Goal: Task Accomplishment & Management: Manage account settings

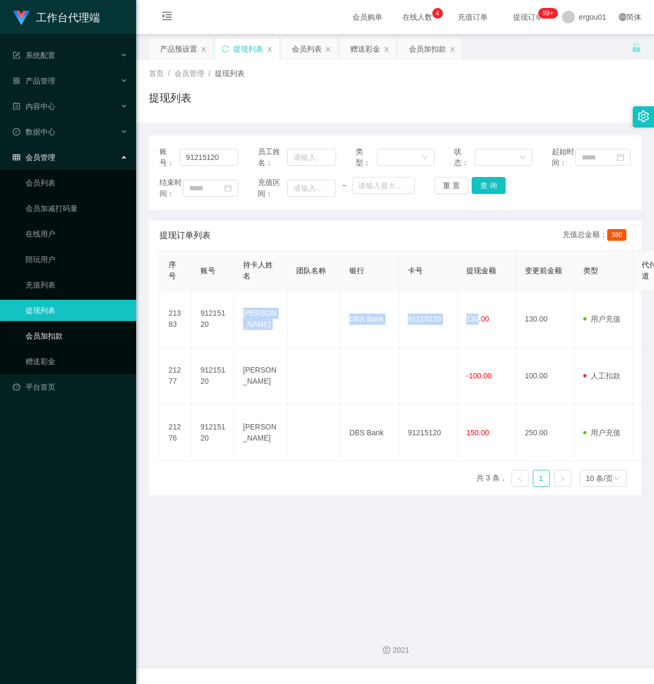
click at [50, 325] on link "会员加扣款" at bounding box center [77, 335] width 102 height 21
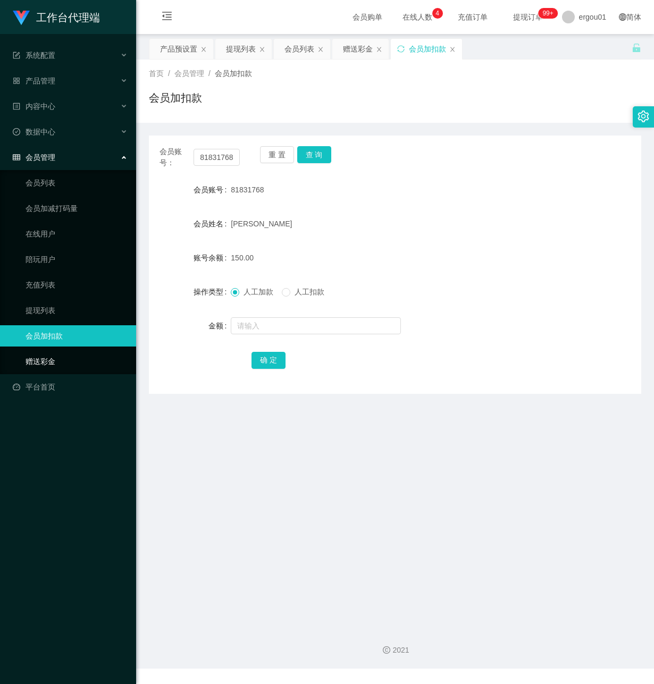
click at [48, 351] on link "赠送彩金" at bounding box center [77, 361] width 102 height 21
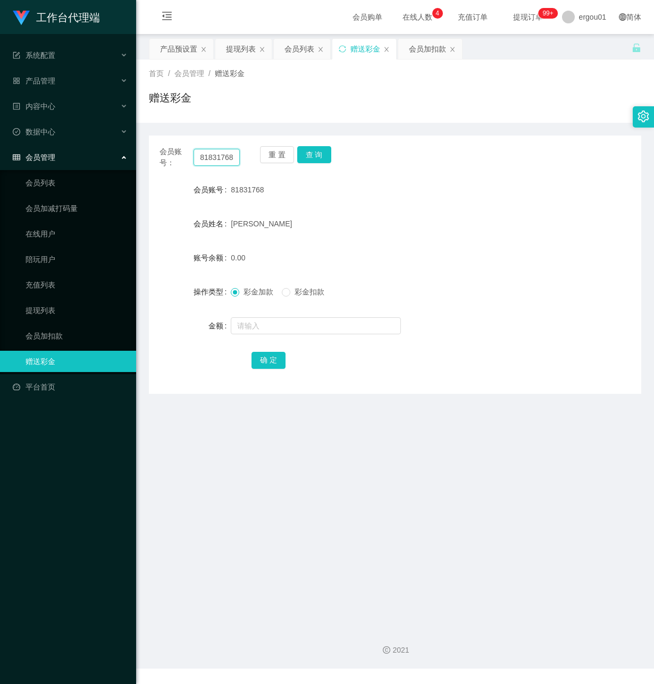
drag, startPoint x: 196, startPoint y: 158, endPoint x: 356, endPoint y: 201, distance: 165.3
click at [357, 199] on div "会员账号： 81831768 重 置 查 询 会员账号 81831768 会员姓名 [PERSON_NAME] 账号余额 0.00 操作类型 彩金加款 彩金扣…" at bounding box center [395, 265] width 492 height 258
paste input "Wind269"
type input "Wind2698"
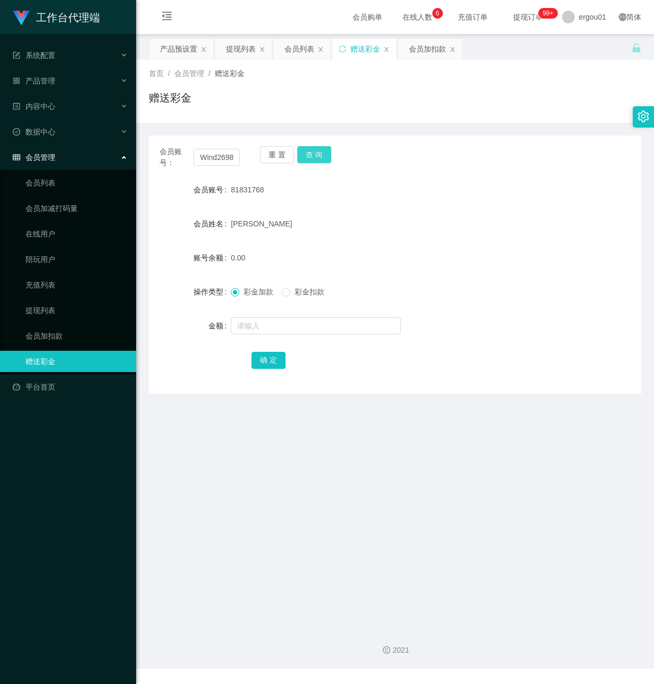
click at [311, 154] on button "查 询" at bounding box center [314, 154] width 34 height 17
click at [261, 327] on input "text" at bounding box center [316, 325] width 170 height 17
type input "100"
click at [269, 359] on button "确 定" at bounding box center [268, 360] width 34 height 17
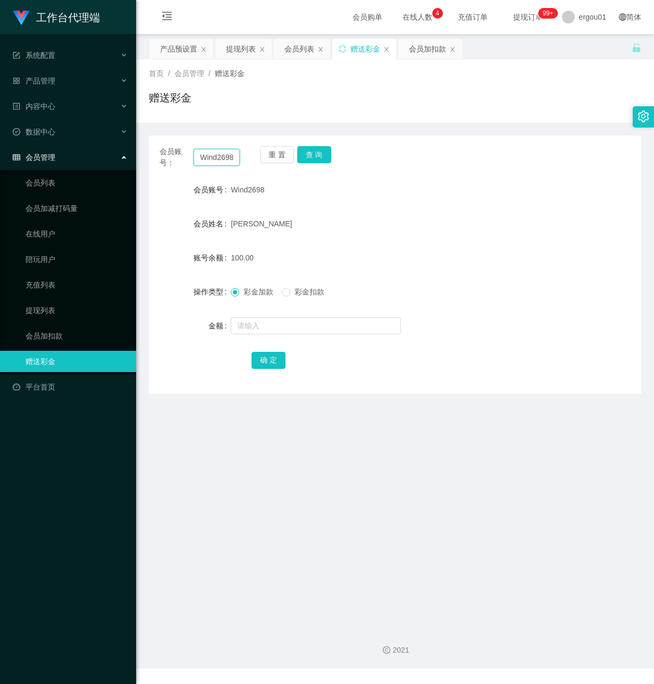
scroll to position [0, 2]
drag, startPoint x: 198, startPoint y: 155, endPoint x: 319, endPoint y: 187, distance: 125.3
click at [319, 187] on div "会员账号： Wind2698 重 置 查 询 会员账号 Wind2698 会员姓名 [PERSON_NAME] 账号余额 100.00 操作类型 彩金加款 彩…" at bounding box center [395, 265] width 492 height 258
click at [314, 153] on button "查 询" at bounding box center [314, 154] width 34 height 17
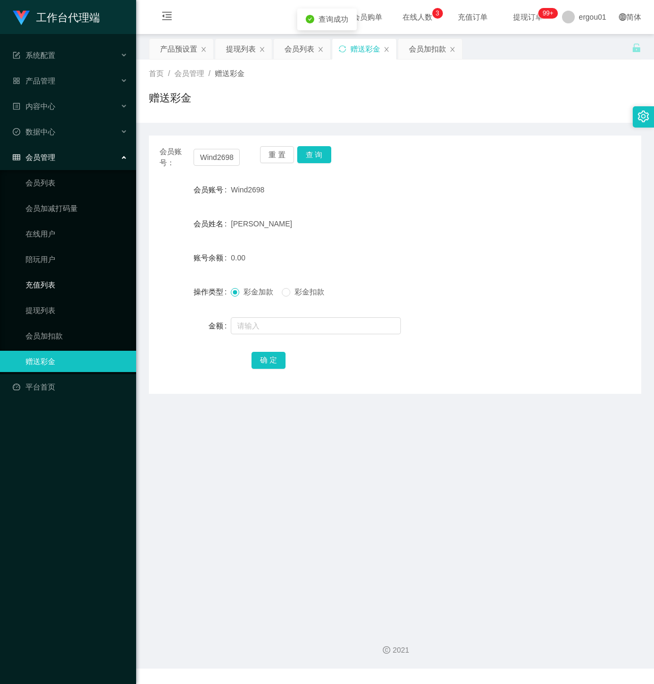
click at [46, 274] on link "充值列表" at bounding box center [77, 284] width 102 height 21
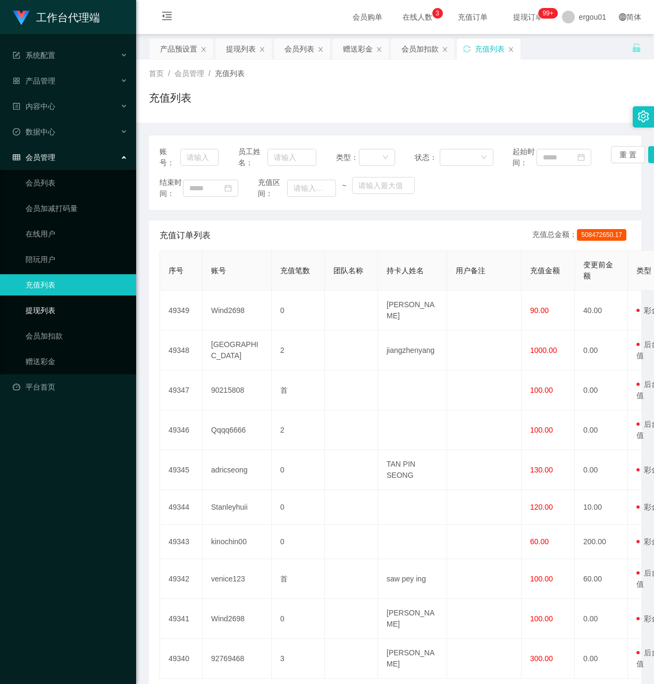
click at [43, 305] on link "提现列表" at bounding box center [77, 310] width 102 height 21
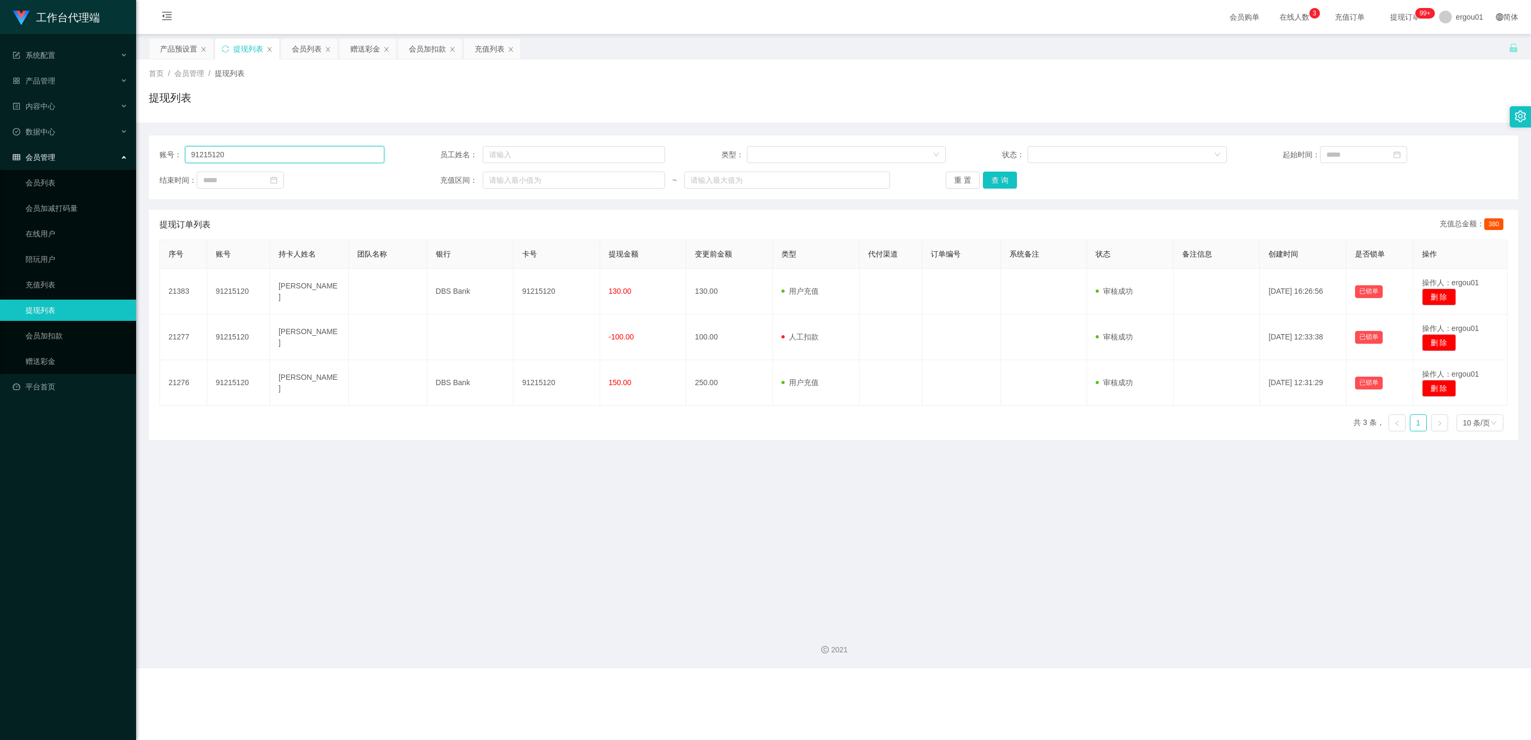
drag, startPoint x: 254, startPoint y: 153, endPoint x: 0, endPoint y: 153, distance: 254.0
click at [0, 153] on section "工作台代理端 系统配置 产品管理 产品列表 产品预设置 开奖记录 注单管理 即时注单 内容中心 数据中心 会员管理 会员列表 会员加减打码量 在线用户 陪玩用…" at bounding box center [765, 334] width 1531 height 669
paste input "Wind2698"
type input "Wind2698"
click at [653, 176] on button "查 询" at bounding box center [1000, 180] width 34 height 17
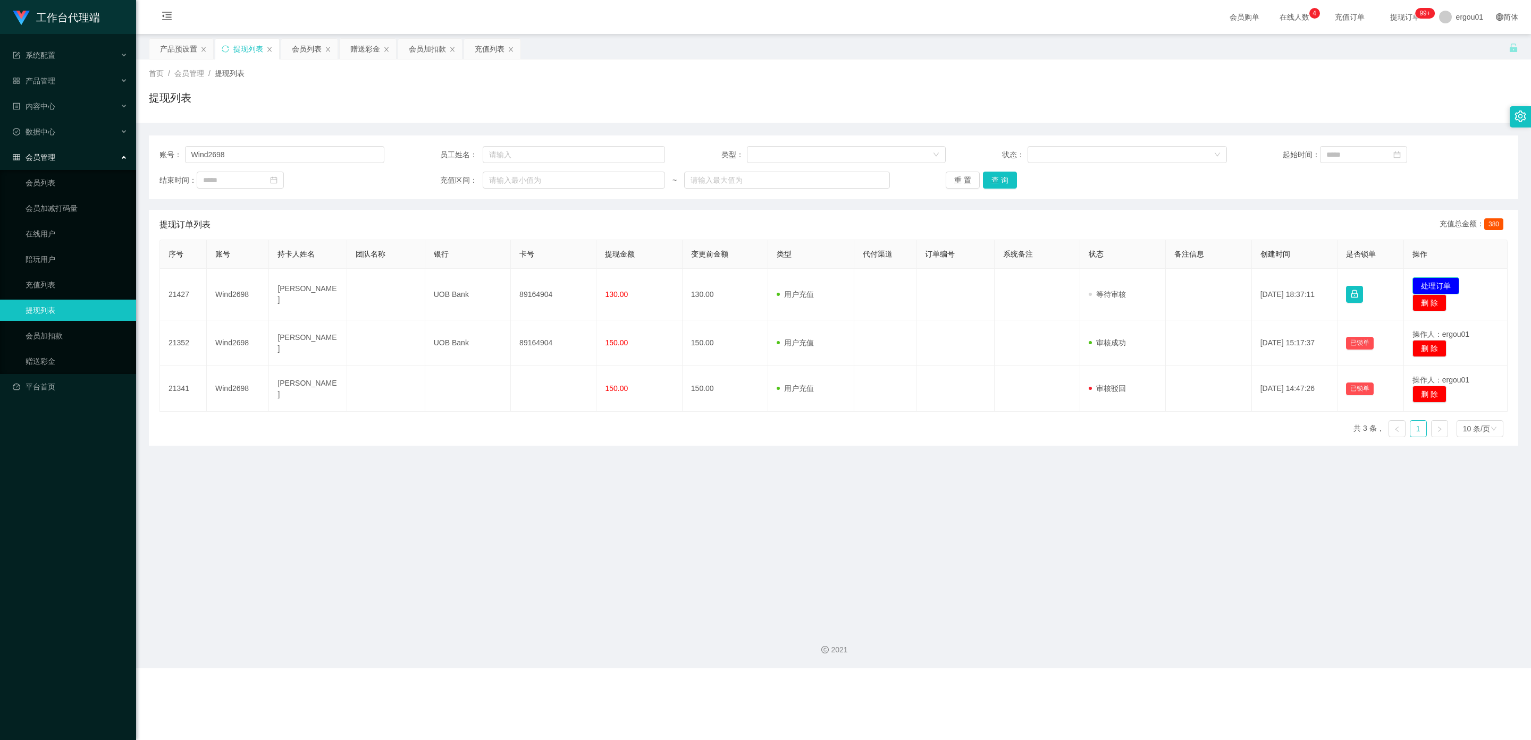
drag, startPoint x: 1427, startPoint y: 284, endPoint x: 934, endPoint y: 328, distance: 494.6
click at [653, 284] on button "处理订单" at bounding box center [1435, 285] width 47 height 17
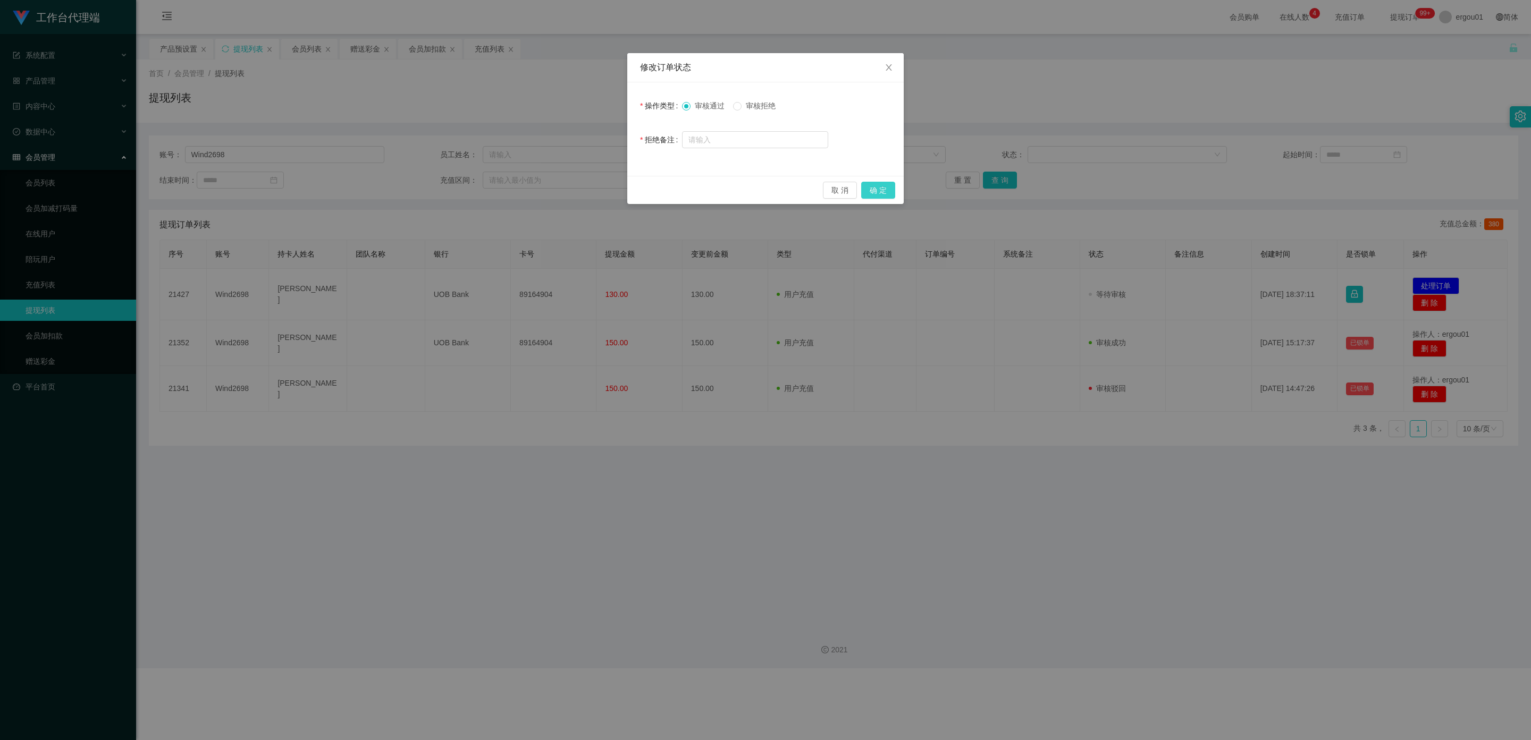
click at [653, 190] on button "确 定" at bounding box center [878, 190] width 34 height 17
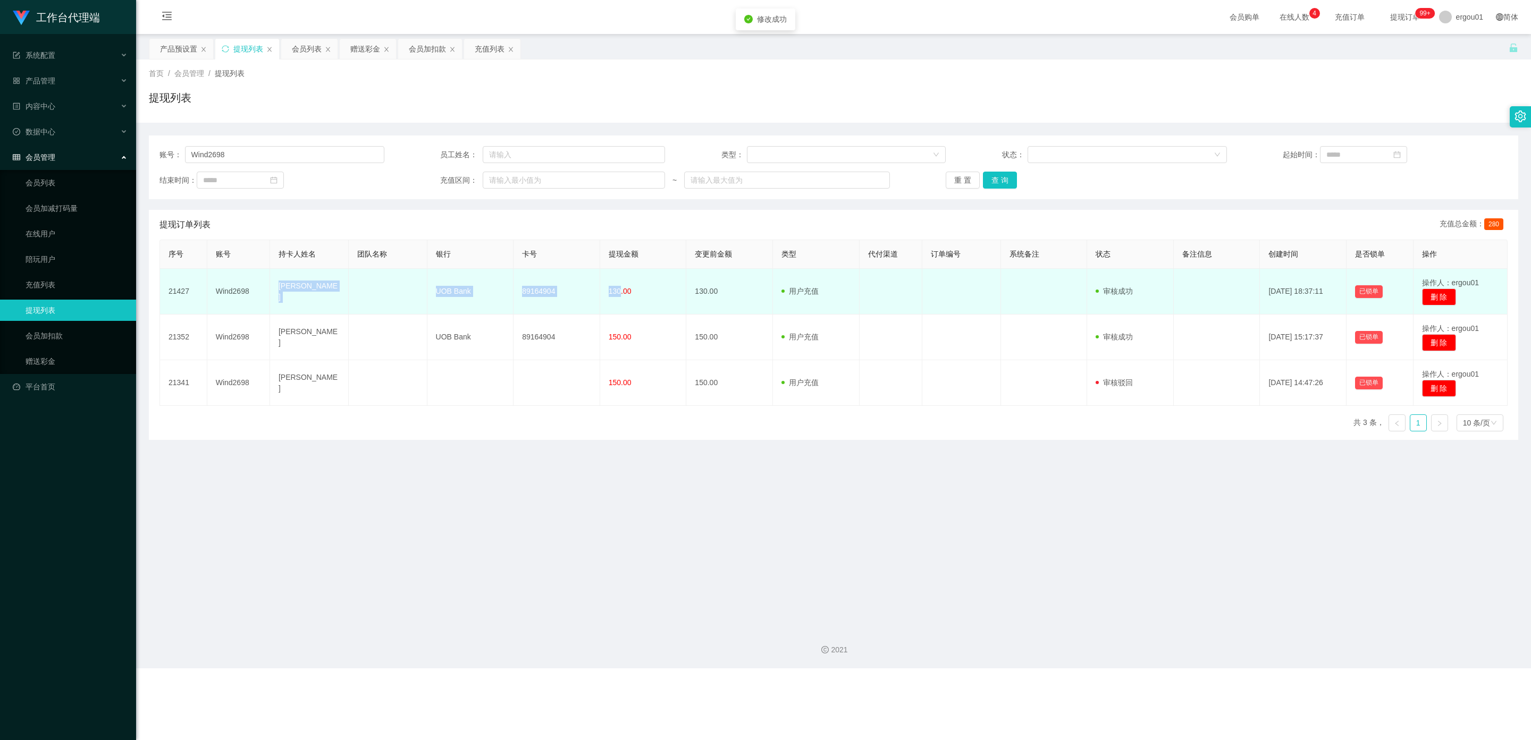
drag, startPoint x: 617, startPoint y: 290, endPoint x: 270, endPoint y: 290, distance: 347.0
click at [270, 290] on tr "21427 Wind2698 [PERSON_NAME] UOB Bank 89164904 130.00 130.00 用户充值 人工扣款 审核驳回 审核成…" at bounding box center [833, 292] width 1347 height 46
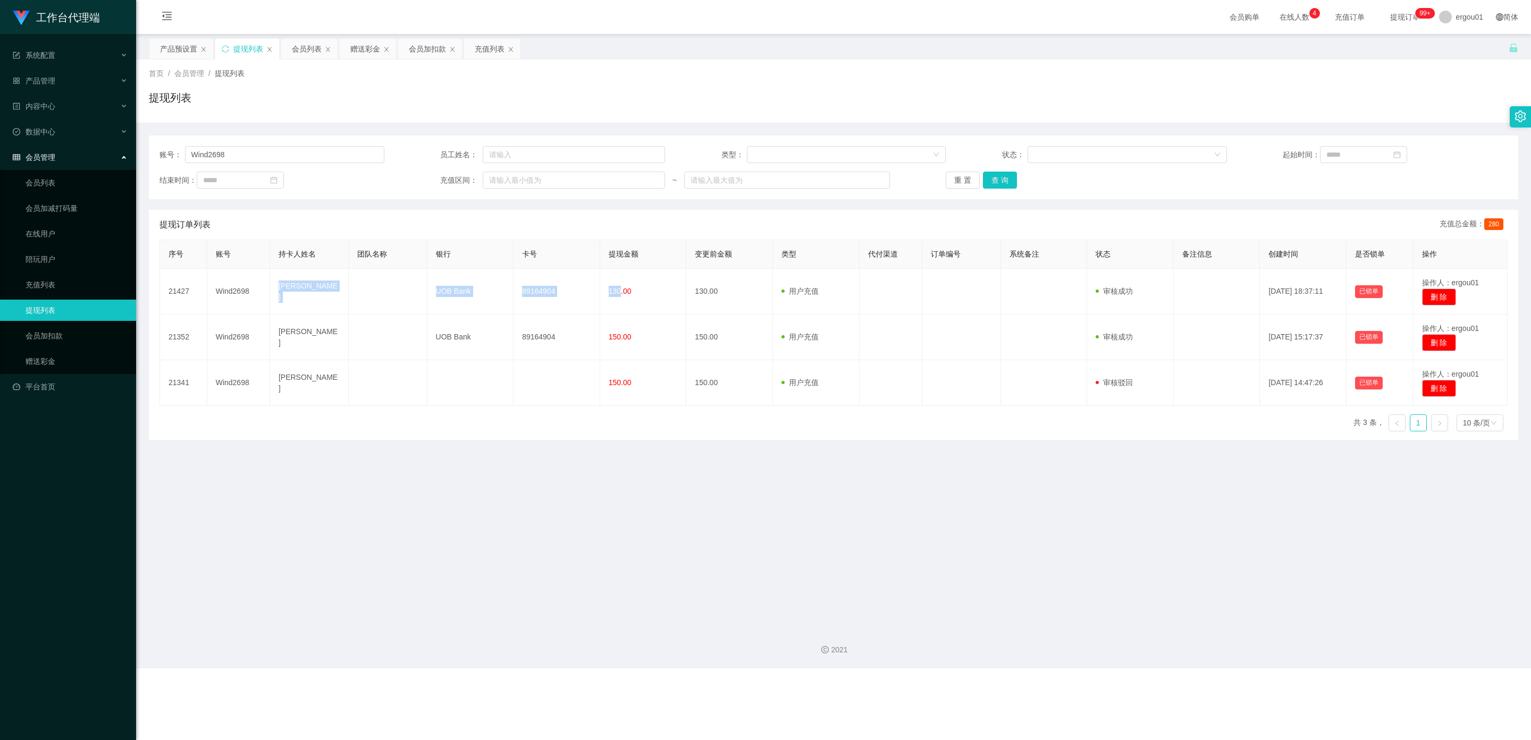
copy tr "[PERSON_NAME] UOB Bank 89164904 130"
drag, startPoint x: 1007, startPoint y: 189, endPoint x: 1001, endPoint y: 187, distance: 5.5
click at [653, 189] on div "账号： Wind2698 员工姓名： 类型： 状态： 起始时间： 结束时间： 充值区间： ~ 重 置 查 询" at bounding box center [833, 168] width 1369 height 64
click at [653, 187] on button "查 询" at bounding box center [1000, 180] width 34 height 17
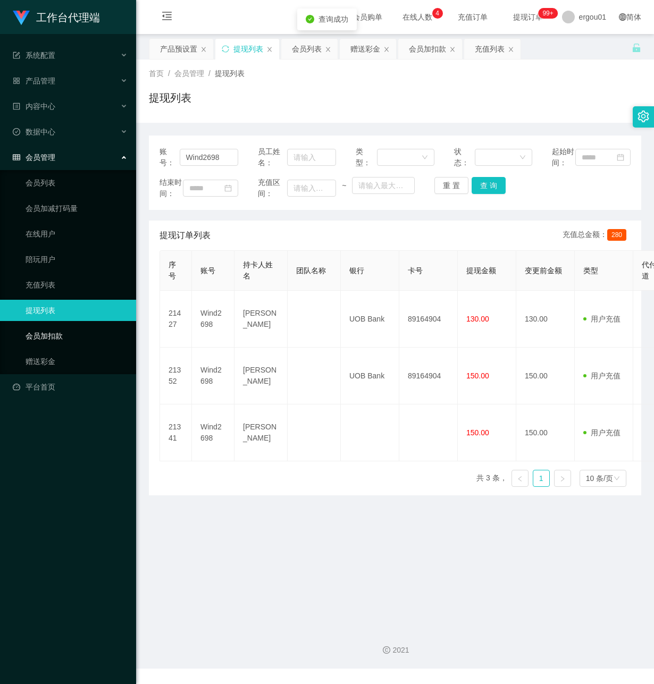
click at [61, 325] on link "会员加扣款" at bounding box center [77, 335] width 102 height 21
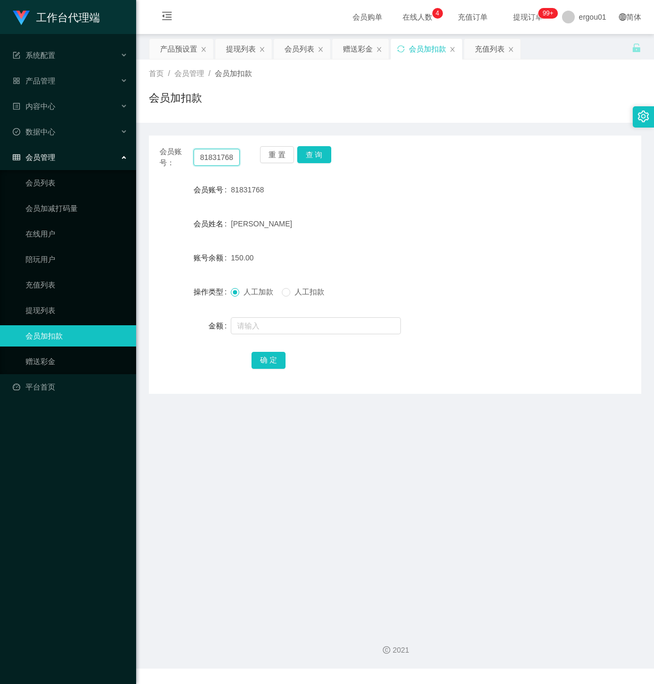
drag, startPoint x: 198, startPoint y: 156, endPoint x: 360, endPoint y: 202, distance: 169.1
click at [377, 195] on div "会员账号： 81831768 重 置 查 询 会员账号 81831768 会员姓名 [PERSON_NAME] 账号余额 150.00 操作类型 人工加款 人…" at bounding box center [395, 265] width 492 height 258
click at [316, 151] on button "查 询" at bounding box center [314, 154] width 34 height 17
paste input "text"
click at [311, 151] on button "查 询" at bounding box center [314, 154] width 34 height 17
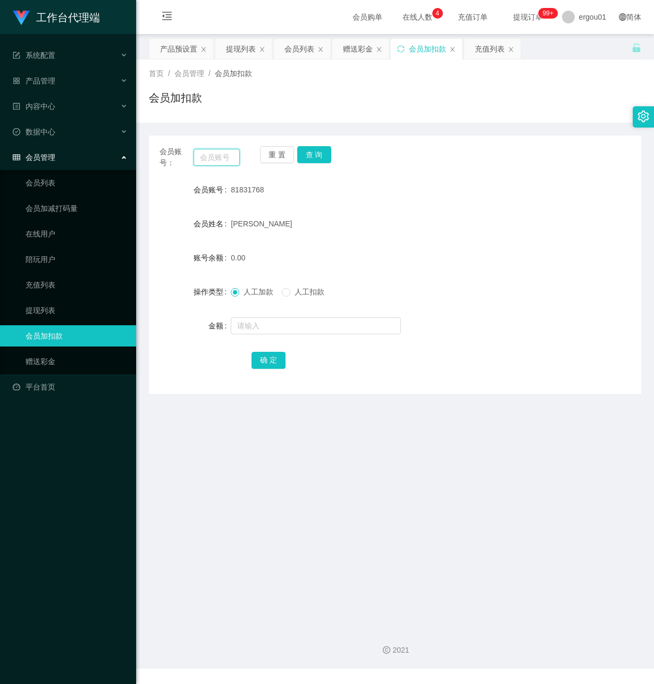
click at [216, 152] on input "text" at bounding box center [216, 157] width 46 height 17
paste input "81053947"
type input "81053947"
click at [314, 155] on button "查 询" at bounding box center [314, 154] width 34 height 17
click at [269, 327] on input "text" at bounding box center [316, 325] width 170 height 17
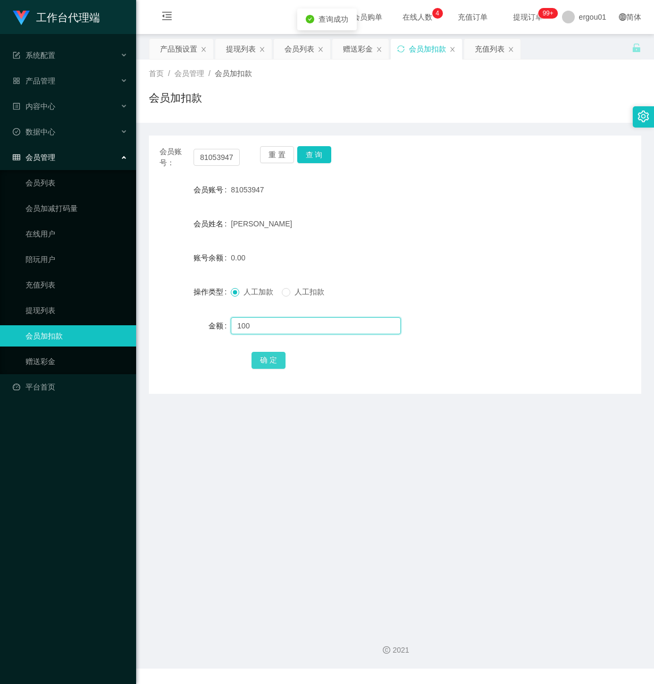
type input "100"
drag, startPoint x: 267, startPoint y: 361, endPoint x: 252, endPoint y: 361, distance: 14.3
click at [266, 361] on button "确 定" at bounding box center [268, 360] width 34 height 17
drag, startPoint x: 197, startPoint y: 157, endPoint x: 353, endPoint y: 178, distance: 157.6
click at [353, 178] on div "会员账号： 81053947 重 置 查 询 会员账号 81053947 会员姓名 [PERSON_NAME] 账号余额 100.00 操作类型 人工加款 人…" at bounding box center [395, 265] width 492 height 258
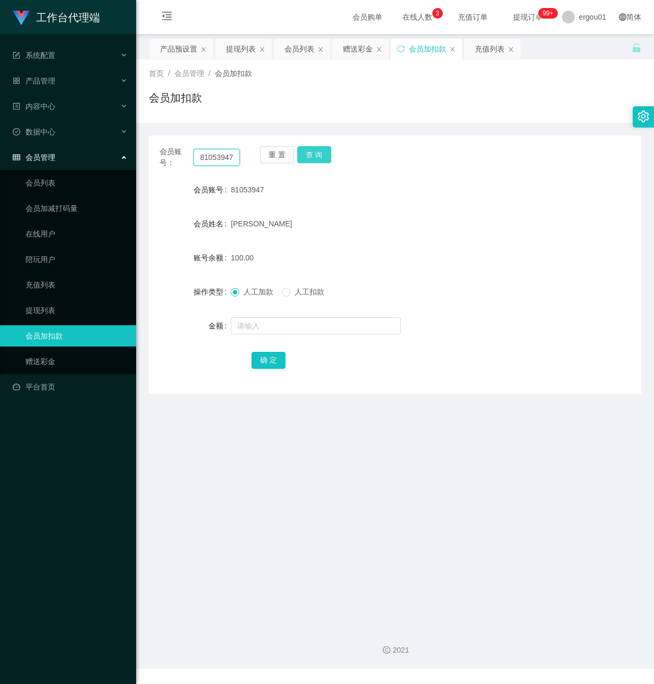
paste input "831768"
type input "81831768"
click at [315, 148] on button "查 询" at bounding box center [314, 154] width 34 height 17
click at [276, 323] on input "text" at bounding box center [316, 325] width 170 height 17
type input "100"
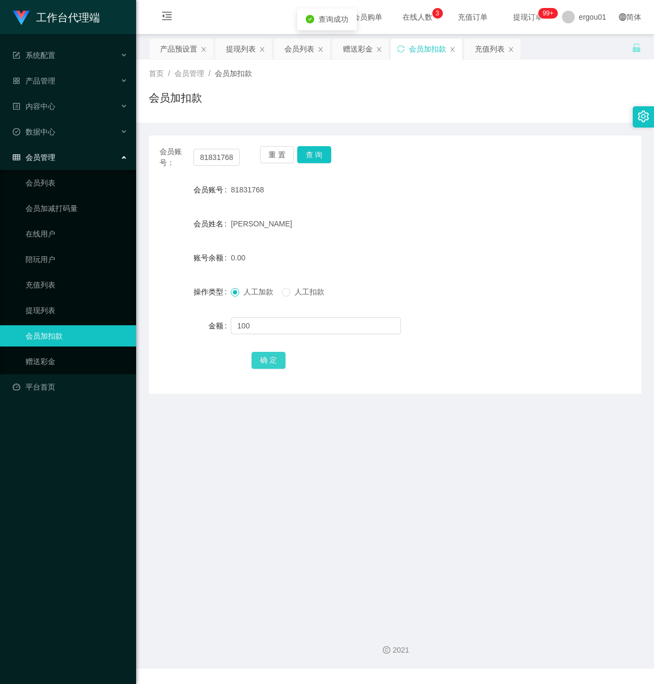
click at [270, 356] on button "确 定" at bounding box center [268, 360] width 34 height 17
click at [325, 153] on button "查 询" at bounding box center [314, 154] width 34 height 17
click at [248, 48] on div "提现列表" at bounding box center [241, 49] width 30 height 20
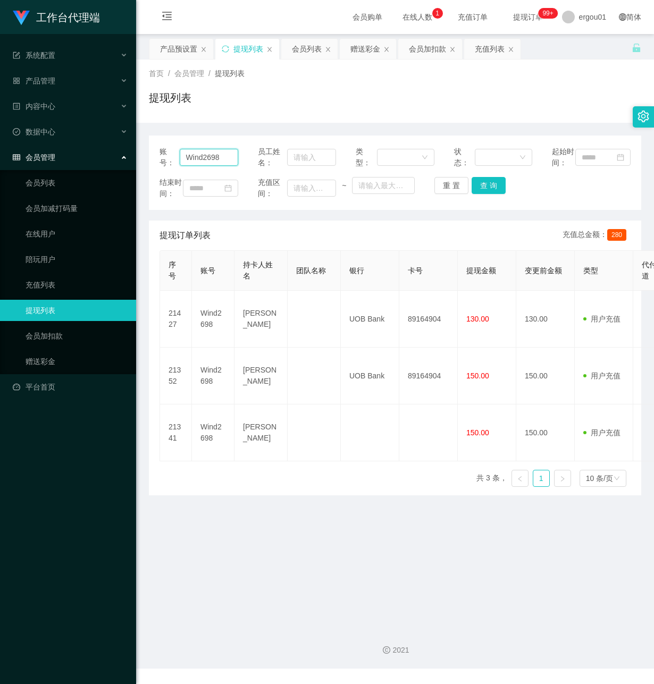
drag, startPoint x: 16, startPoint y: 142, endPoint x: -3, endPoint y: 138, distance: 19.1
click at [0, 138] on html "工作台代理端 系统配置 产品管理 产品列表 产品预设置 开奖记录 注单管理 即时注单 内容中心 数据中心 会员管理 会员列表 会员加减打码量 在线用户 陪玩用…" at bounding box center [327, 342] width 654 height 684
paste input "8183176"
click at [485, 194] on button "查 询" at bounding box center [488, 185] width 34 height 17
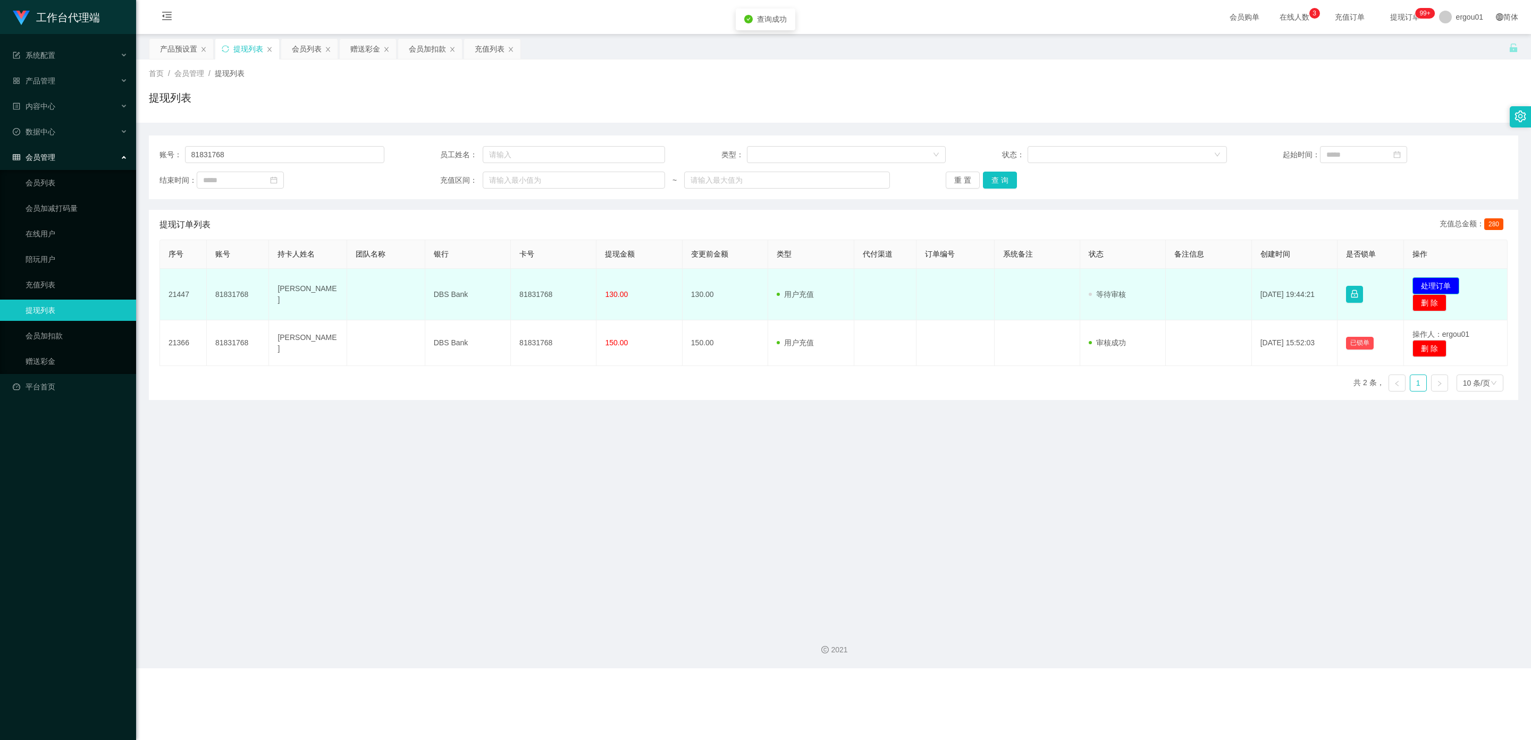
click at [653, 285] on button "处理订单" at bounding box center [1435, 285] width 47 height 17
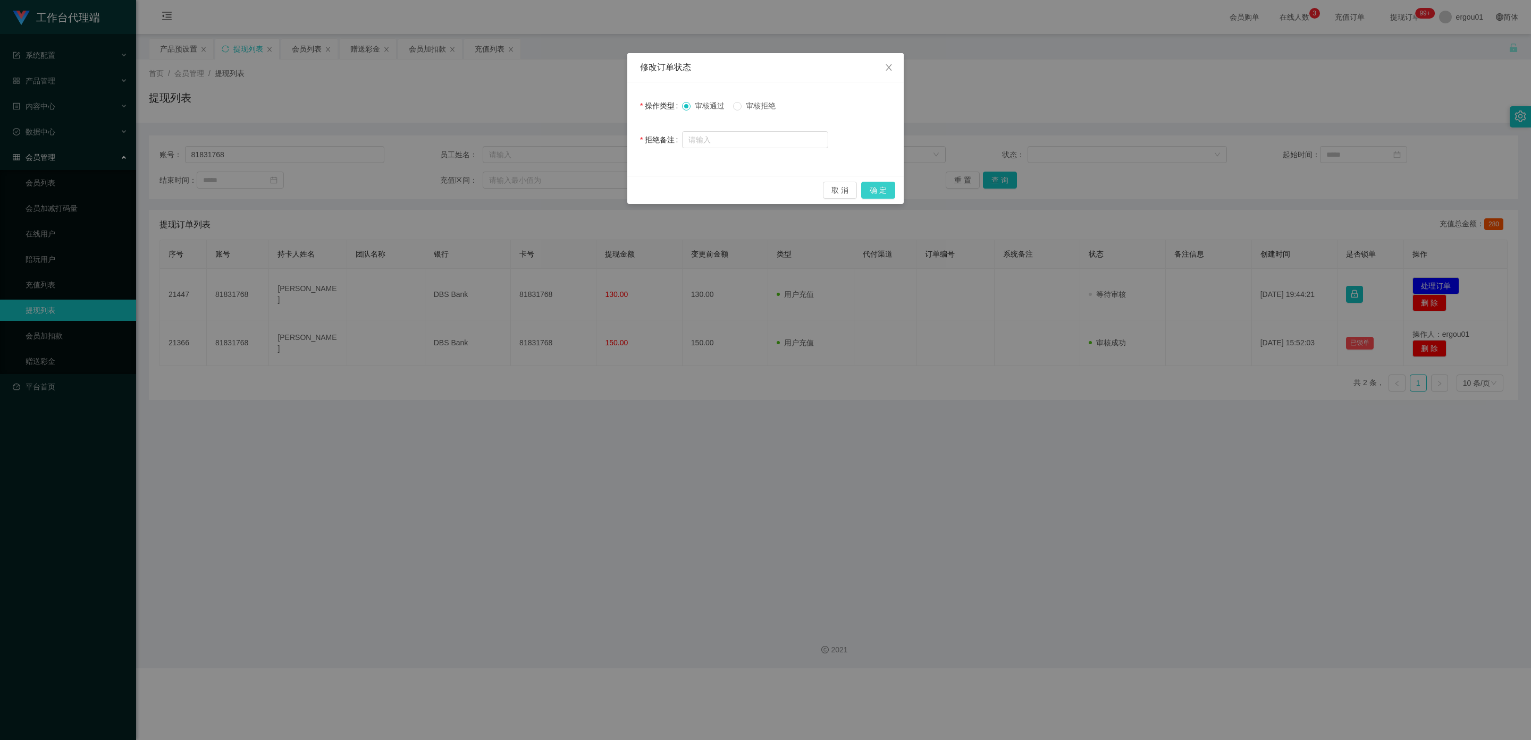
click at [653, 185] on button "确 定" at bounding box center [878, 190] width 34 height 17
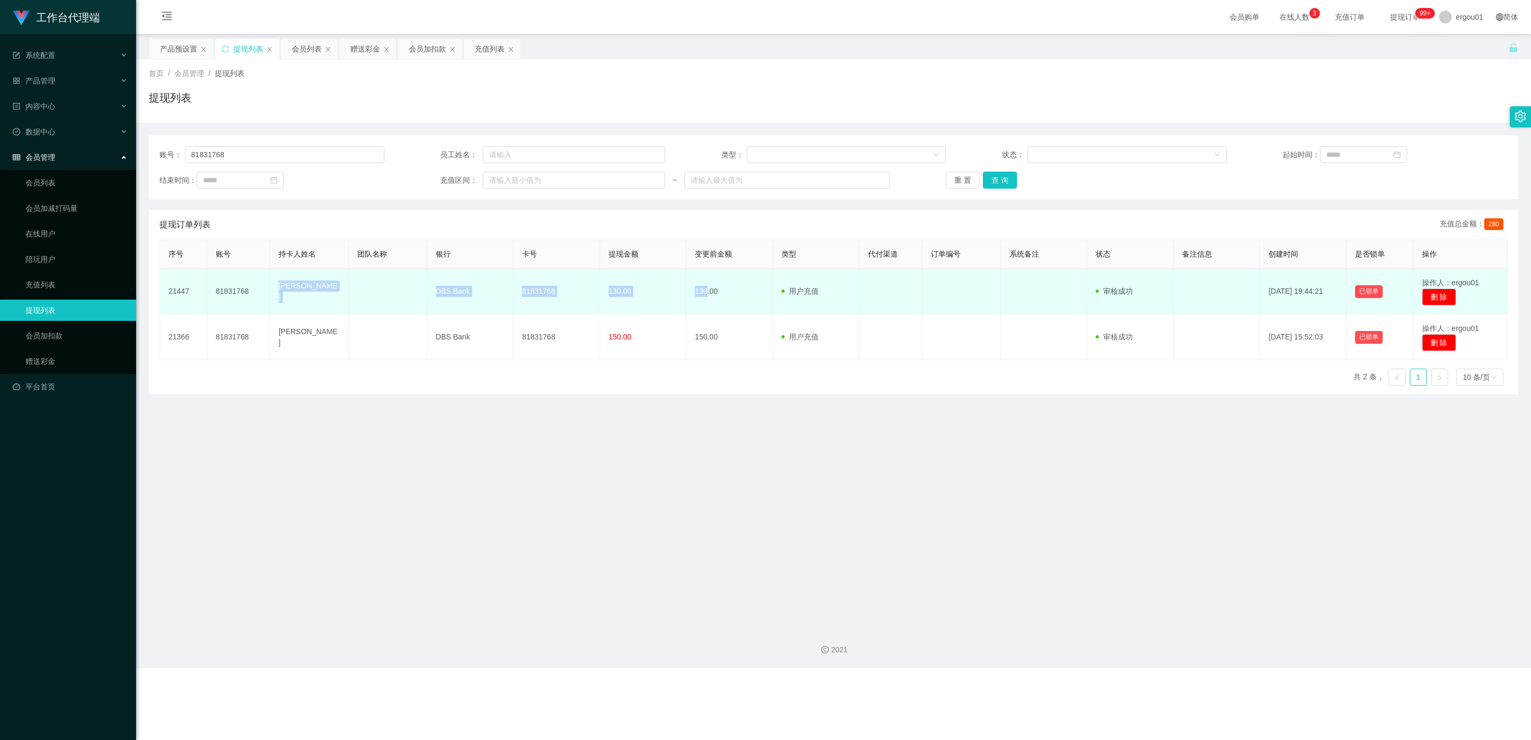
drag, startPoint x: 702, startPoint y: 289, endPoint x: 284, endPoint y: 288, distance: 417.7
click at [281, 290] on tr "21447 81831768 Jed Tan DBS Bank 81831768 130.00 130.00 用户充值 人工扣款 审核驳回 审核成功 等待审核…" at bounding box center [833, 292] width 1347 height 46
click at [303, 291] on td "[PERSON_NAME]" at bounding box center [309, 292] width 79 height 46
drag, startPoint x: 270, startPoint y: 291, endPoint x: 560, endPoint y: 300, distance: 289.8
click at [560, 300] on tr "21447 81831768 Jed Tan DBS Bank 81831768 130.00 130.00 用户充值 人工扣款 审核驳回 审核成功 等待审核…" at bounding box center [833, 292] width 1347 height 46
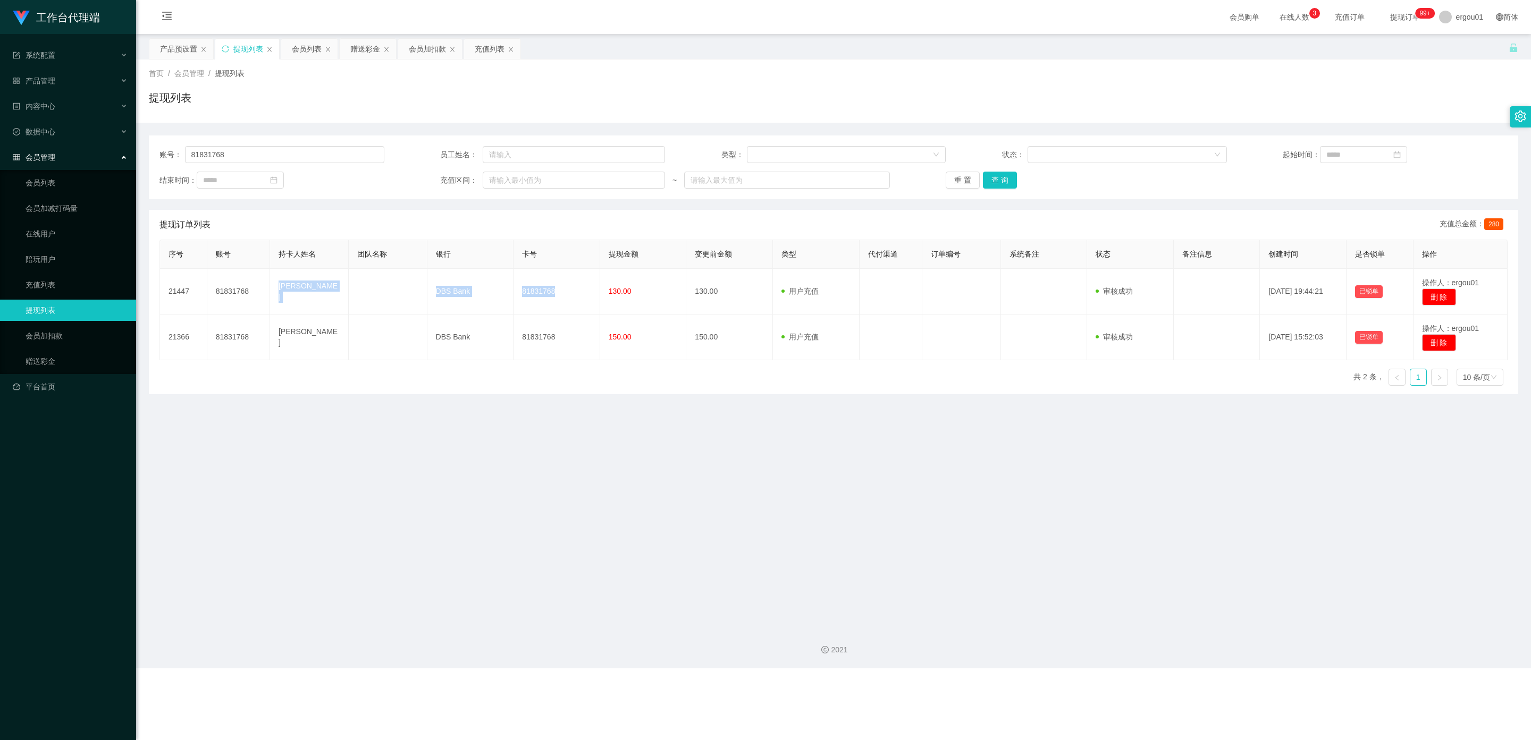
copy tr "Jed Tan DBS Bank 81831768"
drag, startPoint x: 257, startPoint y: 151, endPoint x: 0, endPoint y: 151, distance: 257.2
click at [0, 151] on section "工作台代理端 系统配置 产品管理 产品列表 产品预设置 开奖记录 注单管理 即时注单 内容中心 数据中心 会员管理 会员列表 会员加减打码量 在线用户 陪玩用…" at bounding box center [765, 334] width 1531 height 669
paste input "053947"
type input "81053947"
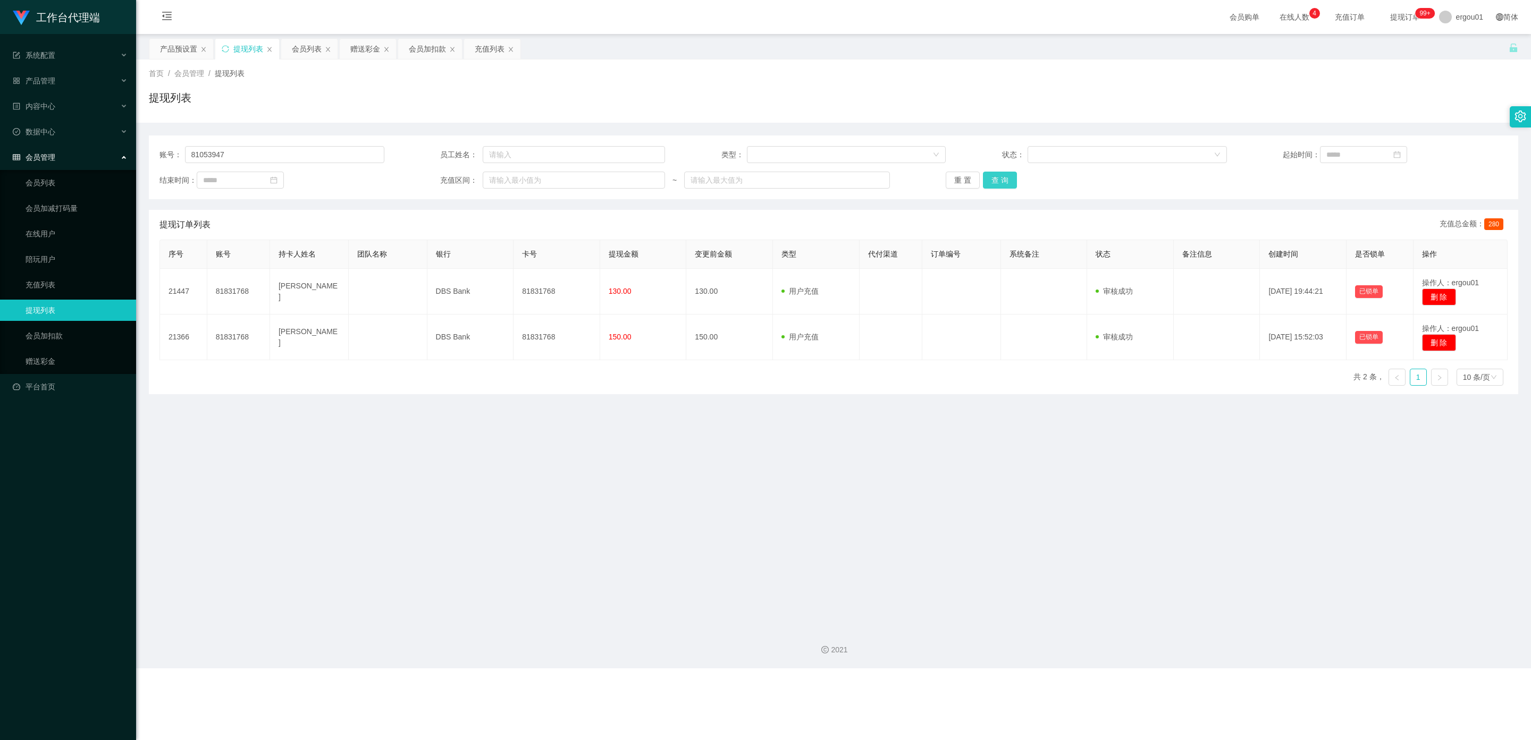
drag, startPoint x: 1002, startPoint y: 180, endPoint x: 981, endPoint y: 180, distance: 21.3
click at [653, 180] on button "查 询" at bounding box center [1000, 180] width 34 height 17
drag, startPoint x: 1424, startPoint y: 281, endPoint x: 986, endPoint y: 210, distance: 443.6
click at [653, 281] on button "处理订单" at bounding box center [1435, 285] width 47 height 17
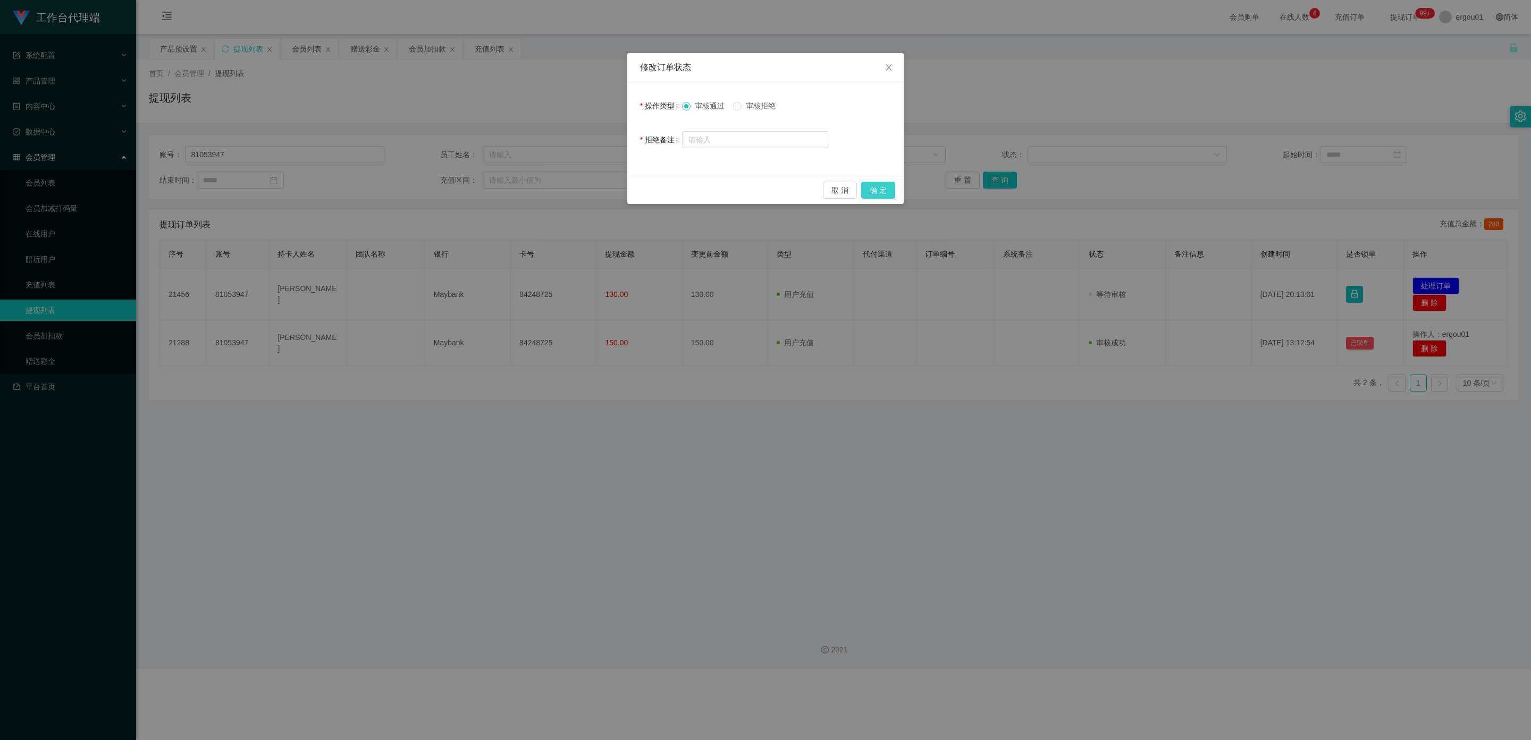
click at [653, 187] on button "确 定" at bounding box center [878, 190] width 34 height 17
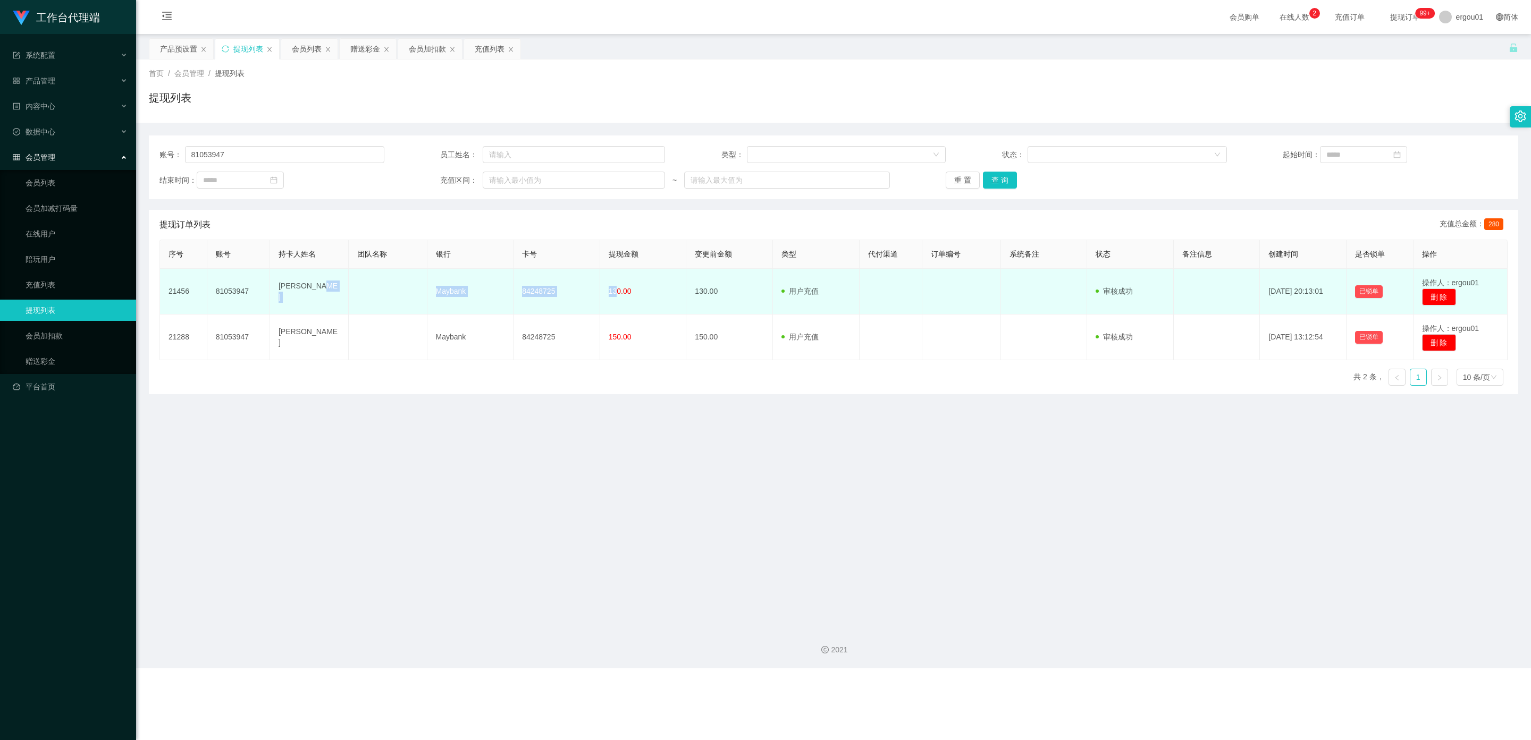
drag, startPoint x: 560, startPoint y: 289, endPoint x: 314, endPoint y: 283, distance: 246.1
click at [314, 283] on tr "21456 81053947 [PERSON_NAME] Maybank 84248725 130.00 130.00 用户充值 人工扣款 审核驳回 审核成功…" at bounding box center [833, 292] width 1347 height 46
click at [268, 301] on td "81053947" at bounding box center [238, 292] width 63 height 46
drag, startPoint x: 277, startPoint y: 289, endPoint x: 560, endPoint y: 300, distance: 283.0
click at [565, 292] on tr "21456 81053947 [PERSON_NAME] Maybank 84248725 130.00 130.00 用户充值 人工扣款 审核驳回 审核成功…" at bounding box center [833, 292] width 1347 height 46
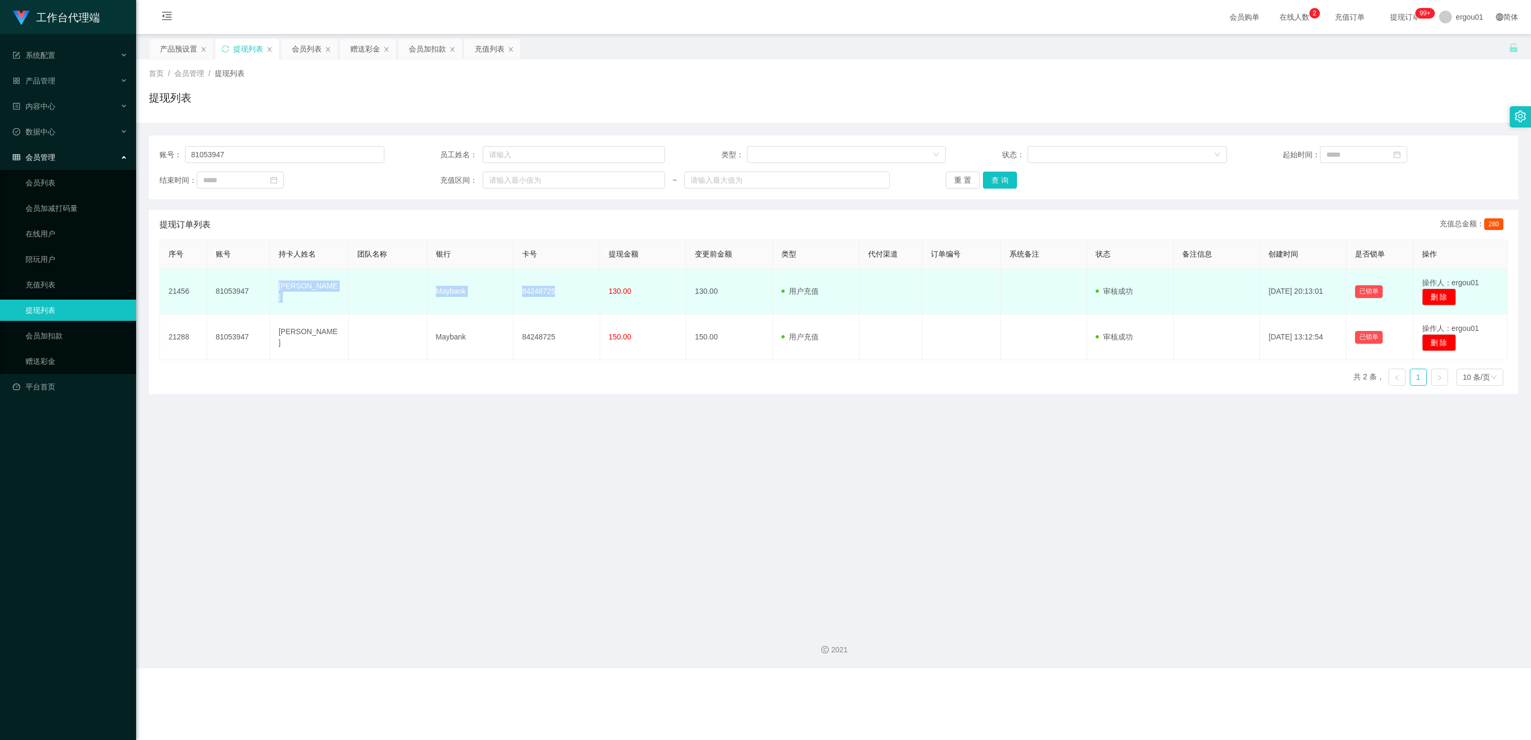
copy tr "[PERSON_NAME] Maybank 84248725"
